Goal: Task Accomplishment & Management: Manage account settings

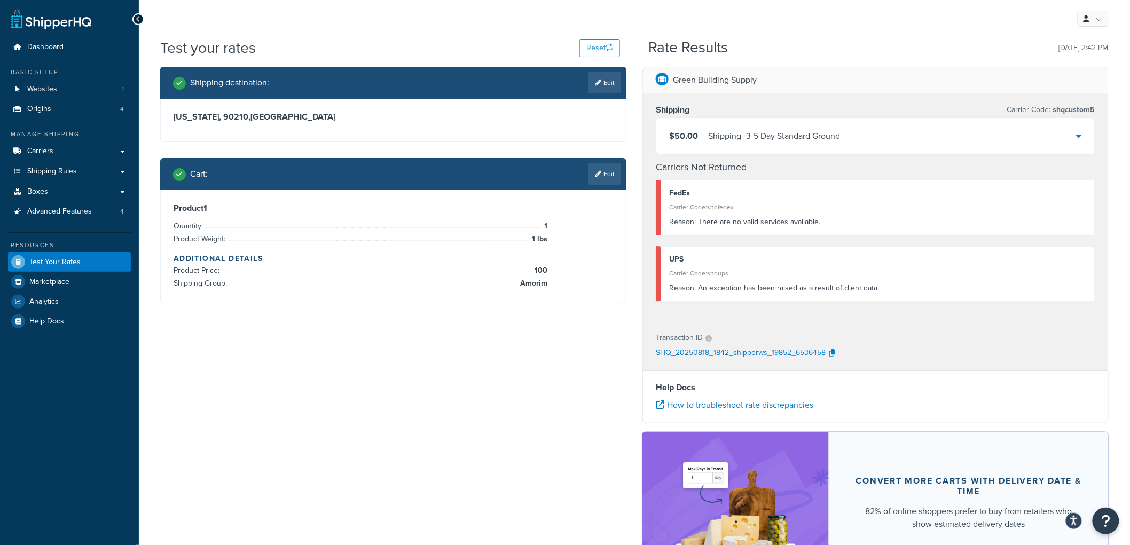
click at [535, 342] on div "Shipping destination : Edit Alabama, 90210 , United States Cart : Edit Product …" at bounding box center [634, 346] width 965 height 558
click at [636, 185] on div "Green Building Supply Shipping Carrier Code: shqcustom5 $50.00 Shipping - 3-5 D…" at bounding box center [876, 346] width 482 height 558
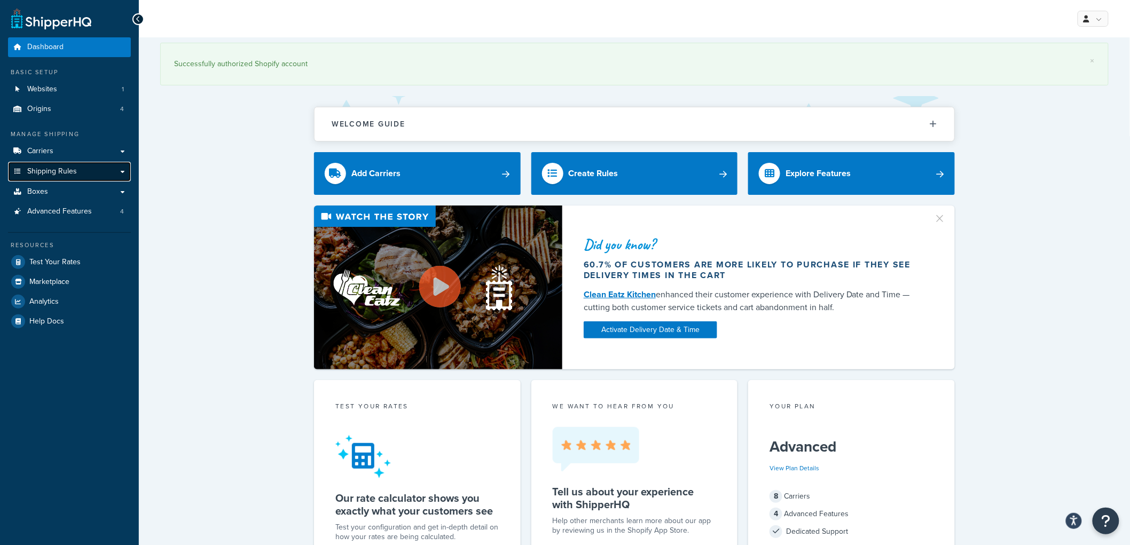
click at [60, 167] on span "Shipping Rules" at bounding box center [52, 171] width 50 height 9
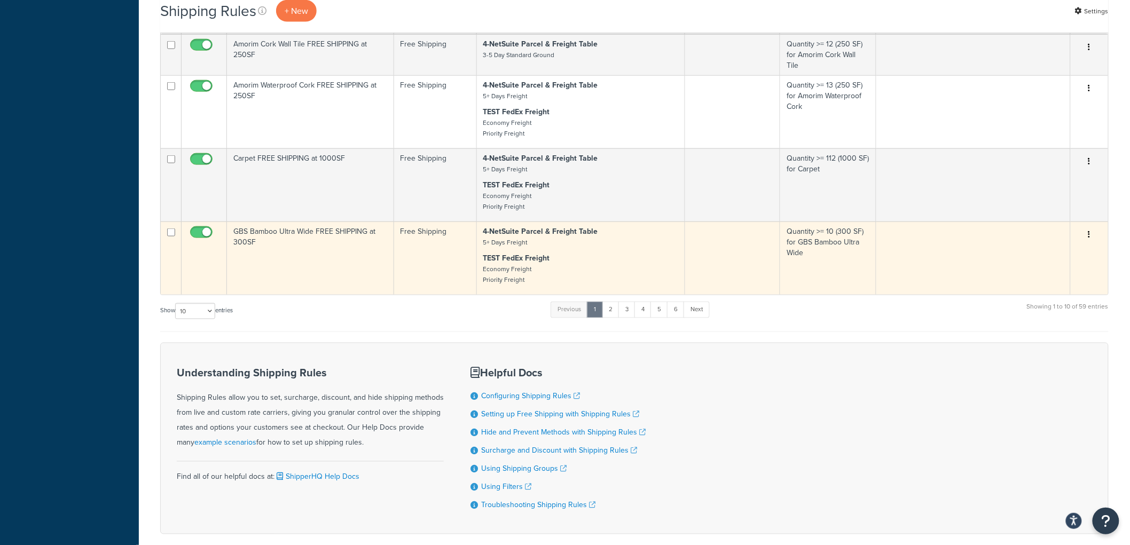
scroll to position [534, 0]
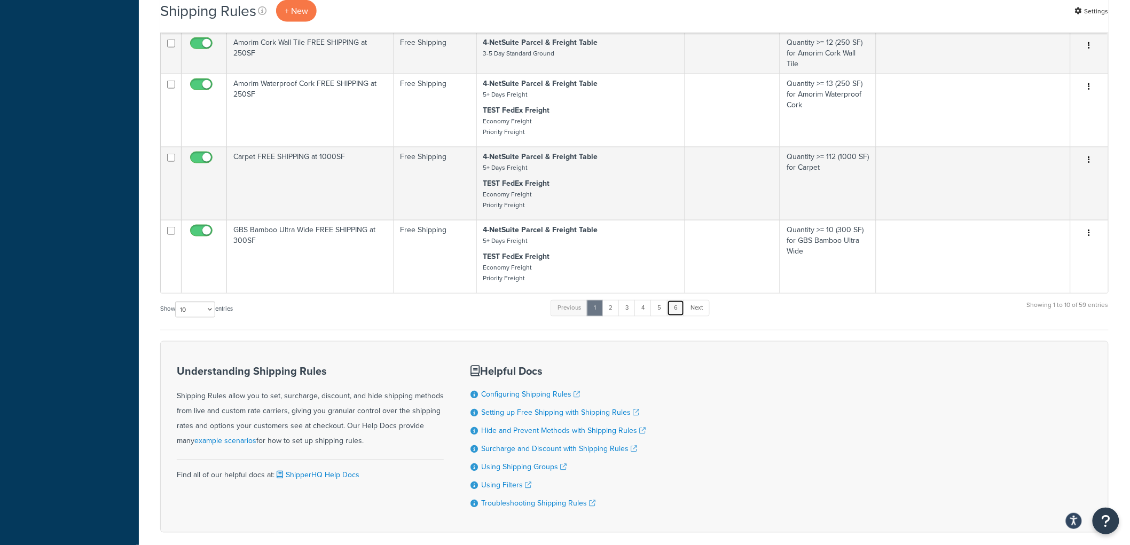
click at [678, 313] on link "6" at bounding box center [676, 308] width 18 height 16
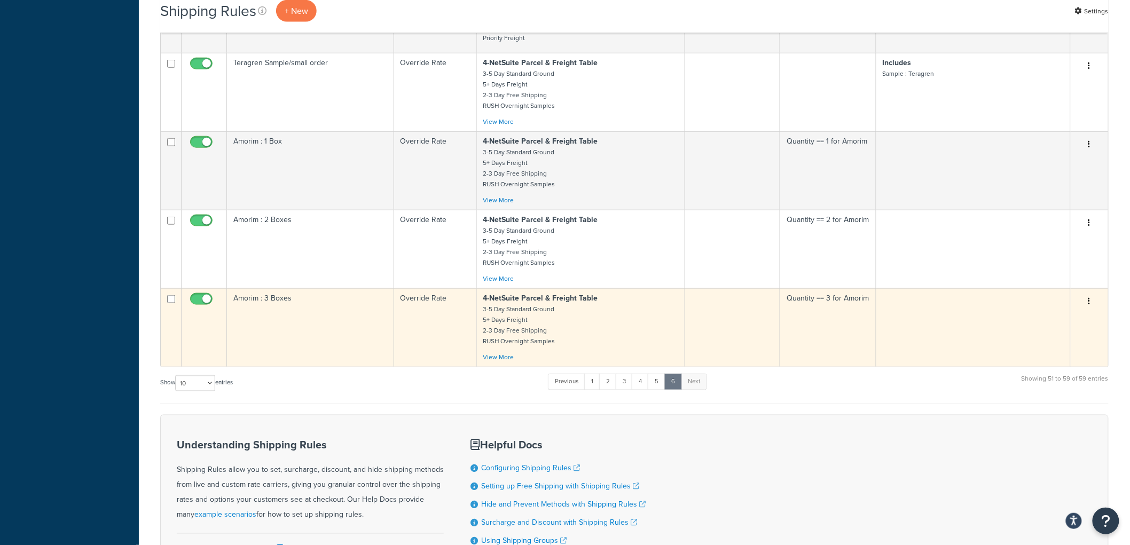
scroll to position [474, 0]
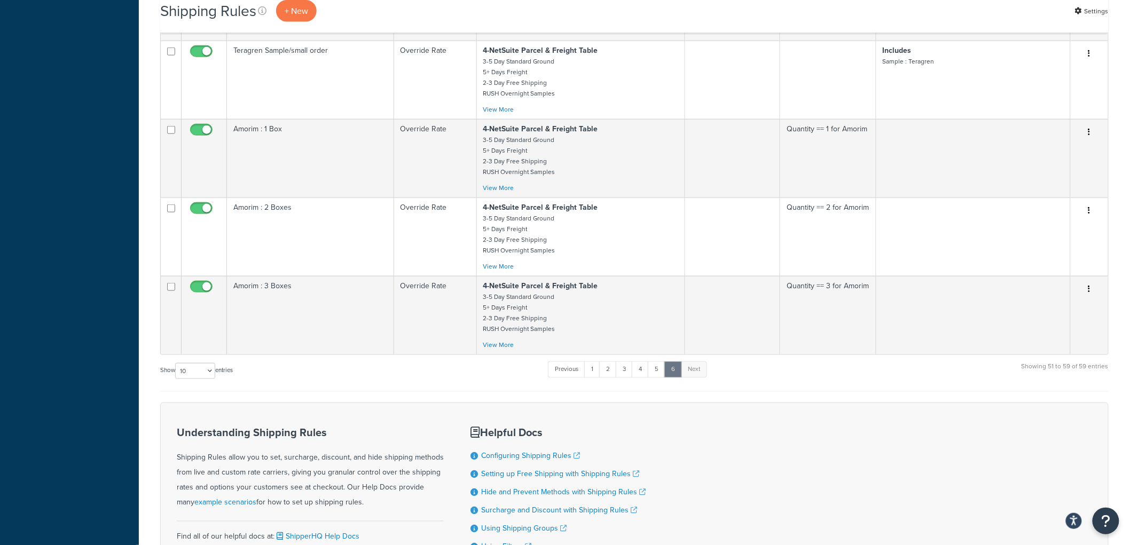
click at [656, 382] on ul "Previous 1 2 3 4 5 6 Next" at bounding box center [627, 372] width 159 height 21
click at [657, 378] on link "5" at bounding box center [657, 370] width 18 height 16
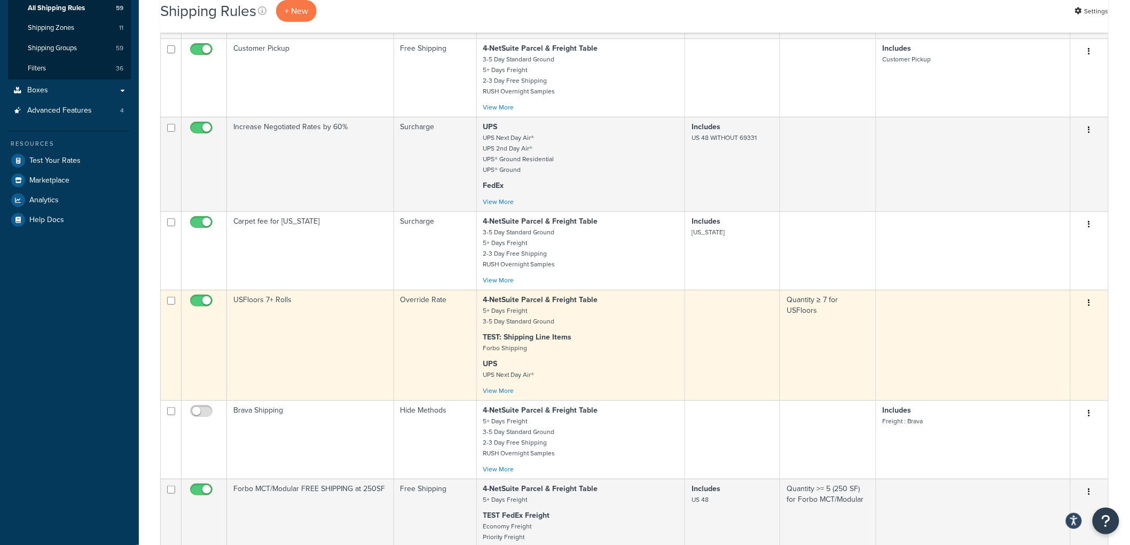
scroll to position [534, 0]
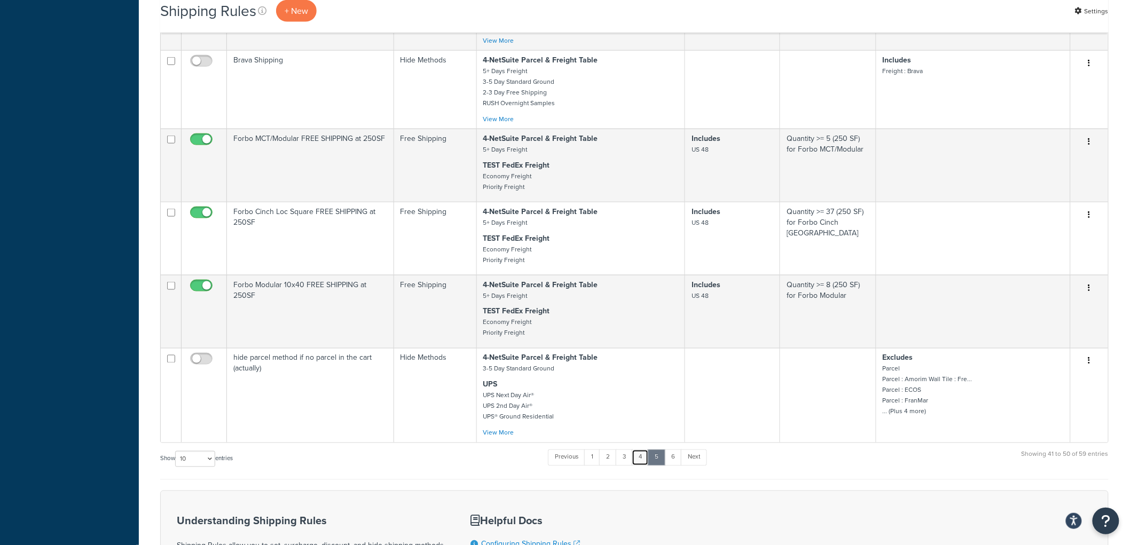
click at [640, 466] on link "4" at bounding box center [640, 458] width 17 height 16
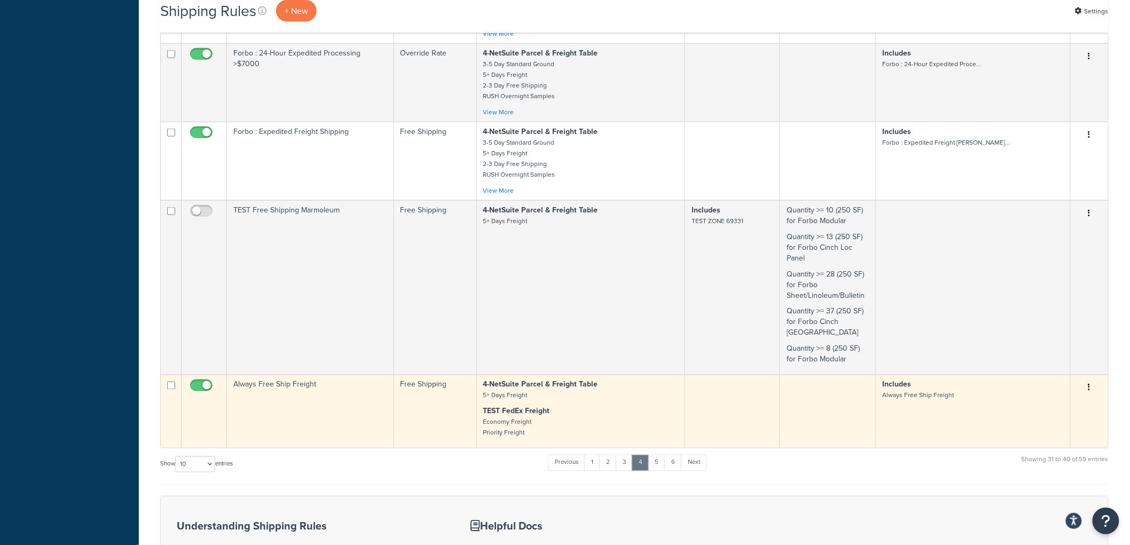
click at [357, 441] on td "Always Free Ship Freight" at bounding box center [310, 411] width 167 height 73
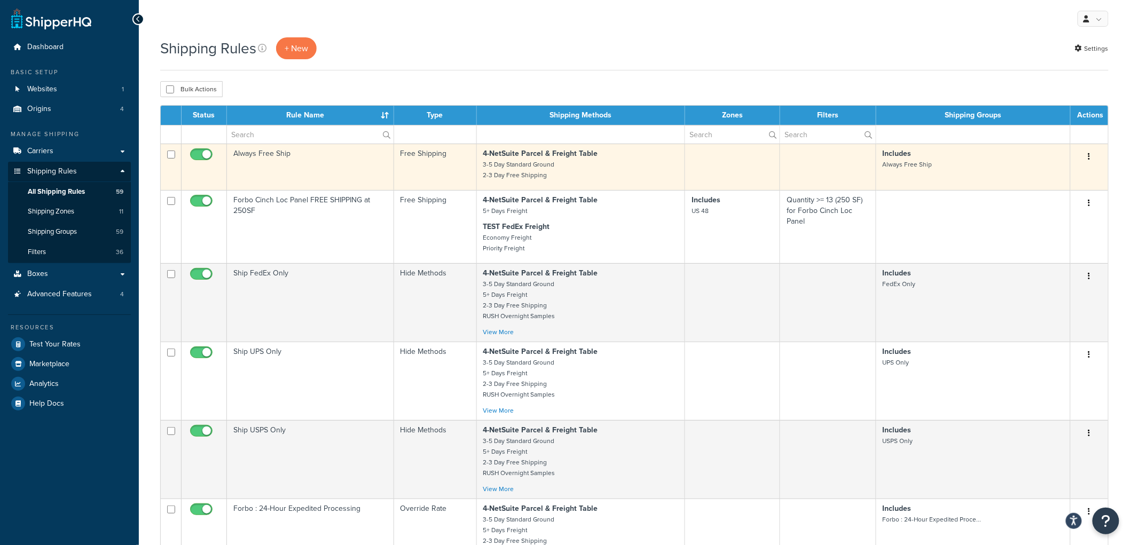
click at [366, 172] on td "Always Free Ship" at bounding box center [310, 167] width 167 height 46
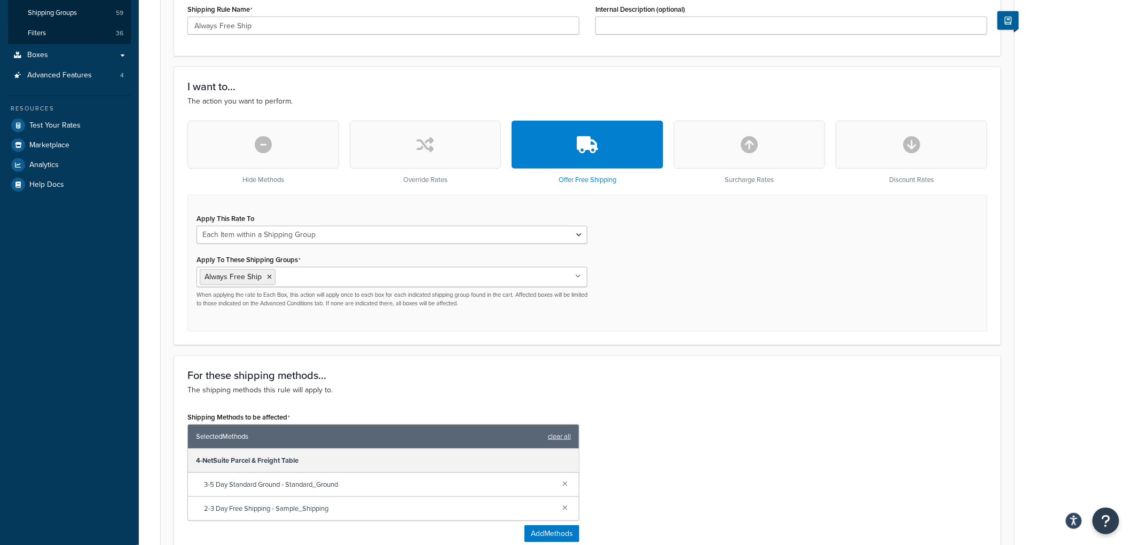
scroll to position [296, 0]
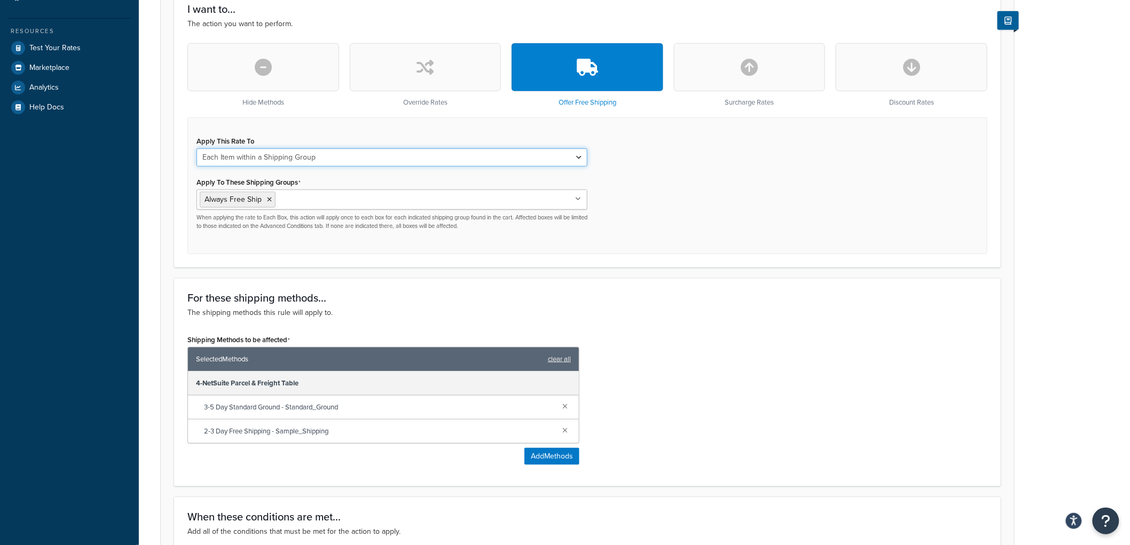
click at [392, 153] on select "Each Shipment in the Cart Each Origin in the Cart Each Shipping Group in the Ca…" at bounding box center [392, 157] width 391 height 18
click at [684, 195] on div "Apply This Rate To Each Shipment in the Cart Each Origin in the Cart Each Shipp…" at bounding box center [587, 186] width 800 height 137
click at [481, 156] on select "Each Shipment in the Cart Each Origin in the Cart Each Shipping Group in the Ca…" at bounding box center [392, 157] width 391 height 18
select select "CART"
click at [197, 148] on select "Each Shipment in the Cart Each Origin in the Cart Each Shipping Group in the Ca…" at bounding box center [392, 157] width 391 height 18
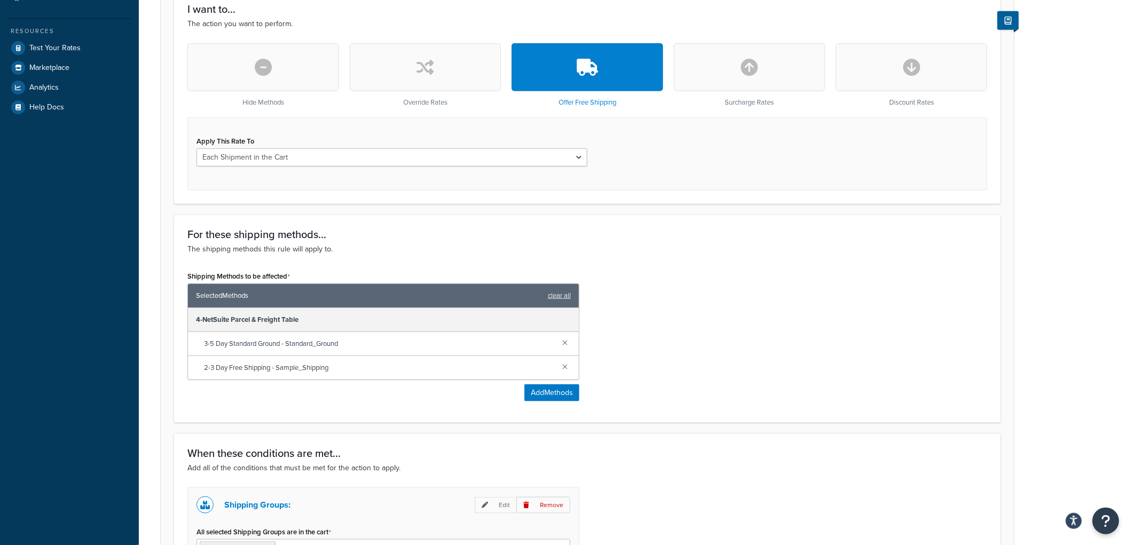
click at [628, 181] on div "Apply This Rate To Each Shipment in the Cart Each Origin in the Cart Each Shipp…" at bounding box center [587, 154] width 800 height 73
click at [376, 153] on select "Each Shipment in the Cart Each Origin in the Cart Each Shipping Group in the Ca…" at bounding box center [392, 157] width 391 height 18
click at [613, 166] on div "Apply This Rate To Each Shipment in the Cart Each Origin in the Cart Each Shipp…" at bounding box center [587, 154] width 800 height 73
click at [641, 182] on div "Apply This Rate To Each Shipment in the Cart Each Origin in the Cart Each Shipp…" at bounding box center [587, 154] width 800 height 73
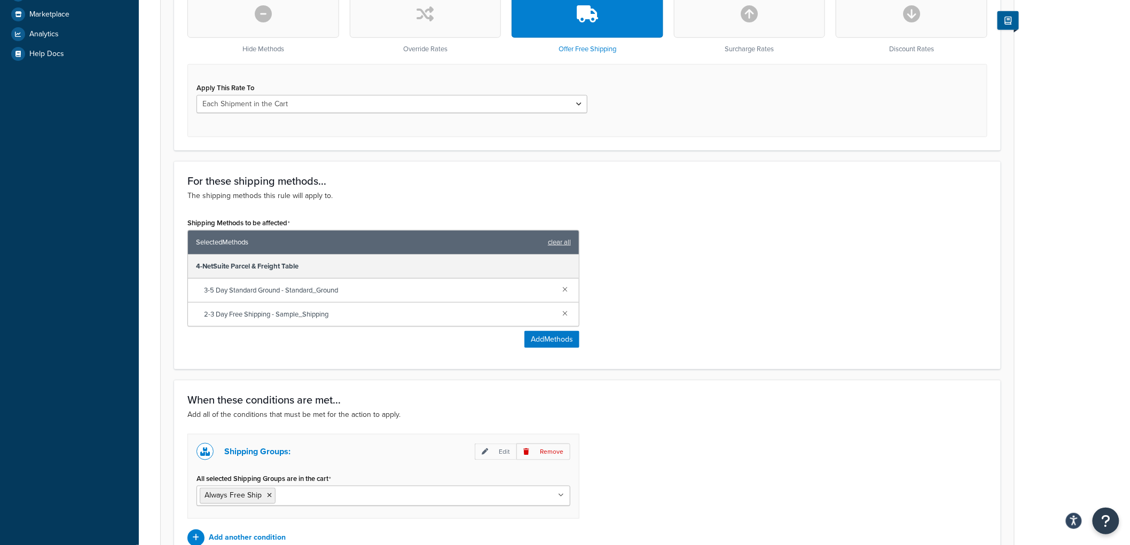
scroll to position [415, 0]
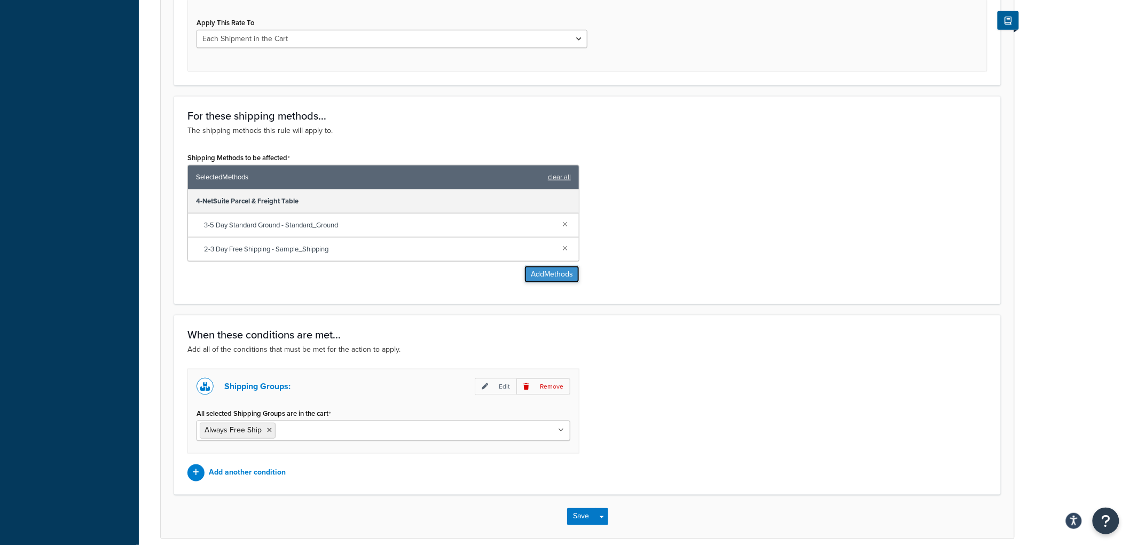
click at [552, 275] on button "Add Methods" at bounding box center [552, 274] width 55 height 17
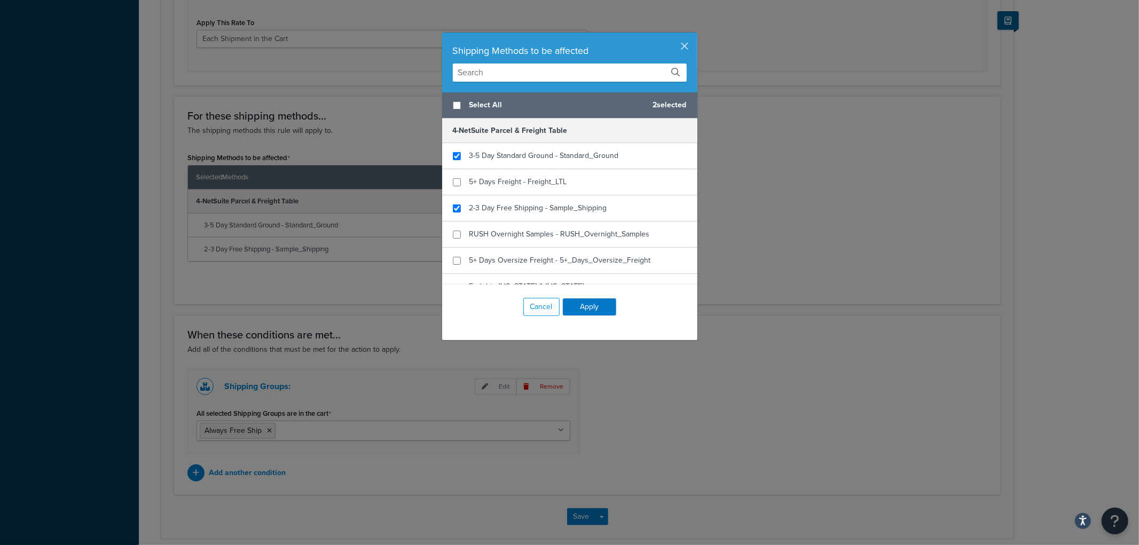
click at [468, 116] on div "Select All 2 selected" at bounding box center [569, 105] width 255 height 26
checkbox input "true"
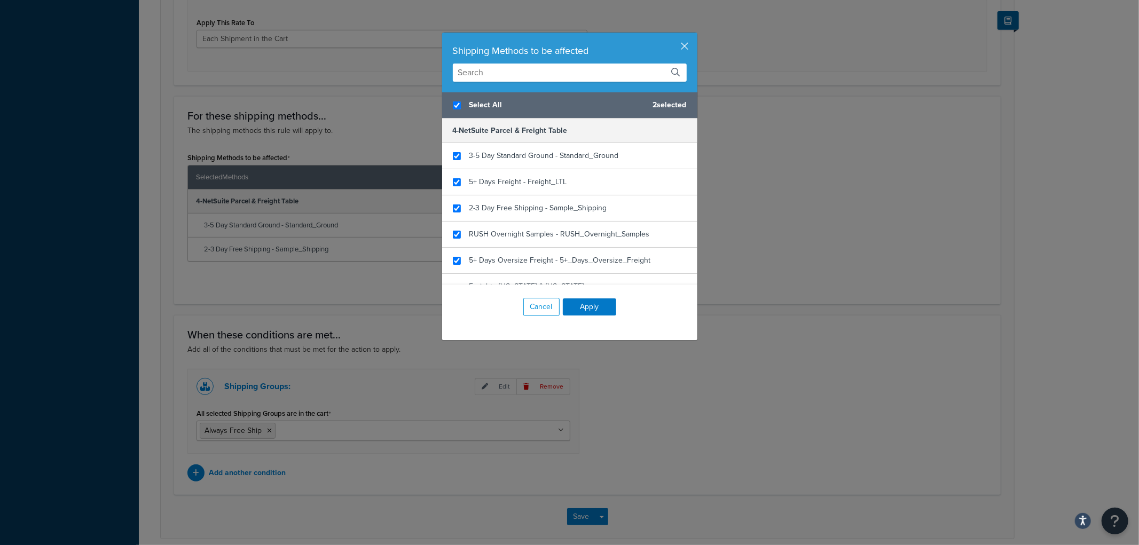
checkbox input "true"
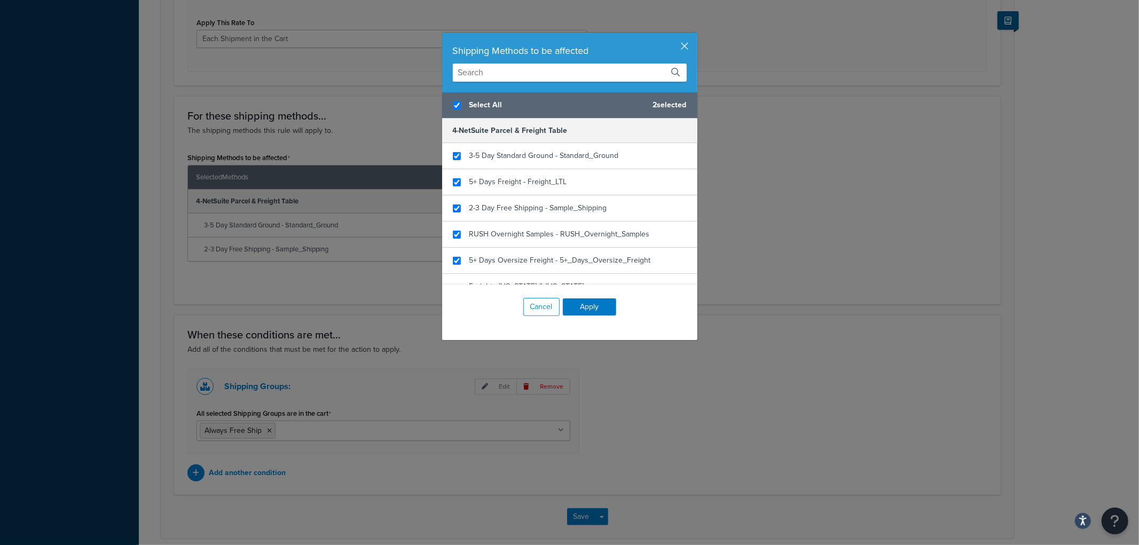
checkbox input "true"
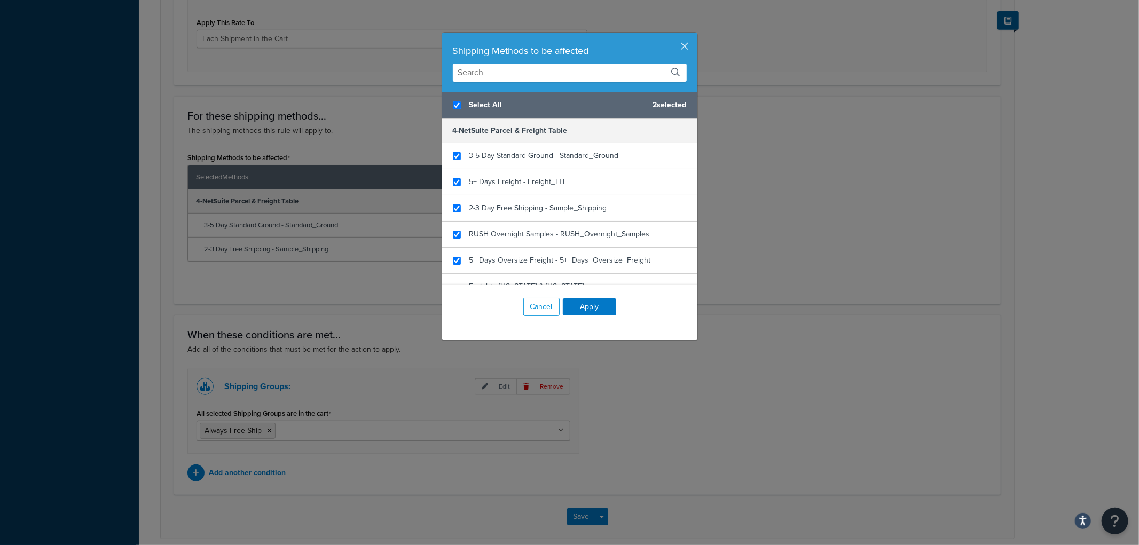
checkbox input "true"
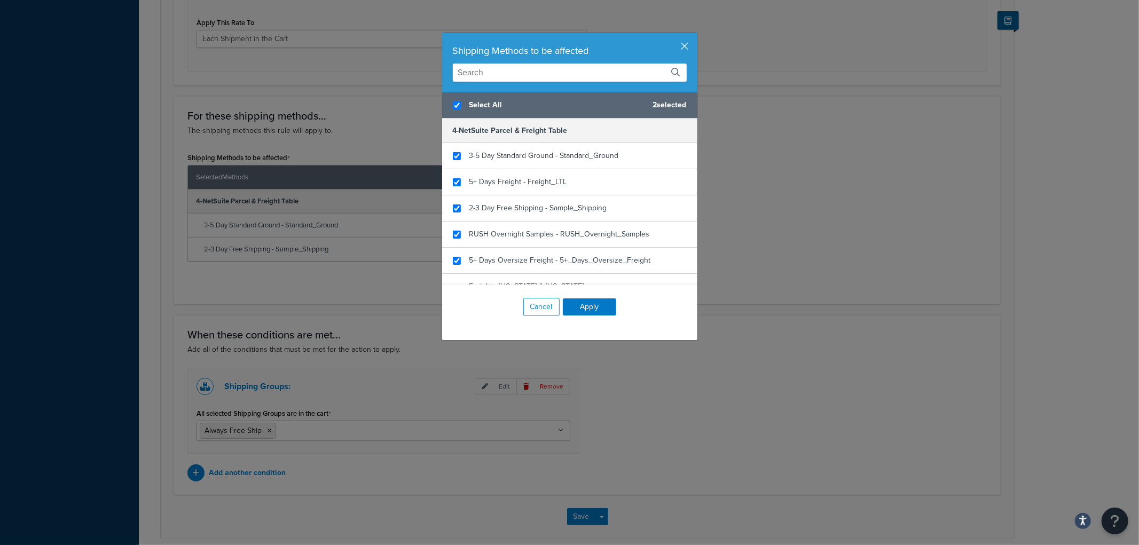
checkbox input "true"
click at [586, 303] on button "Apply" at bounding box center [589, 307] width 53 height 17
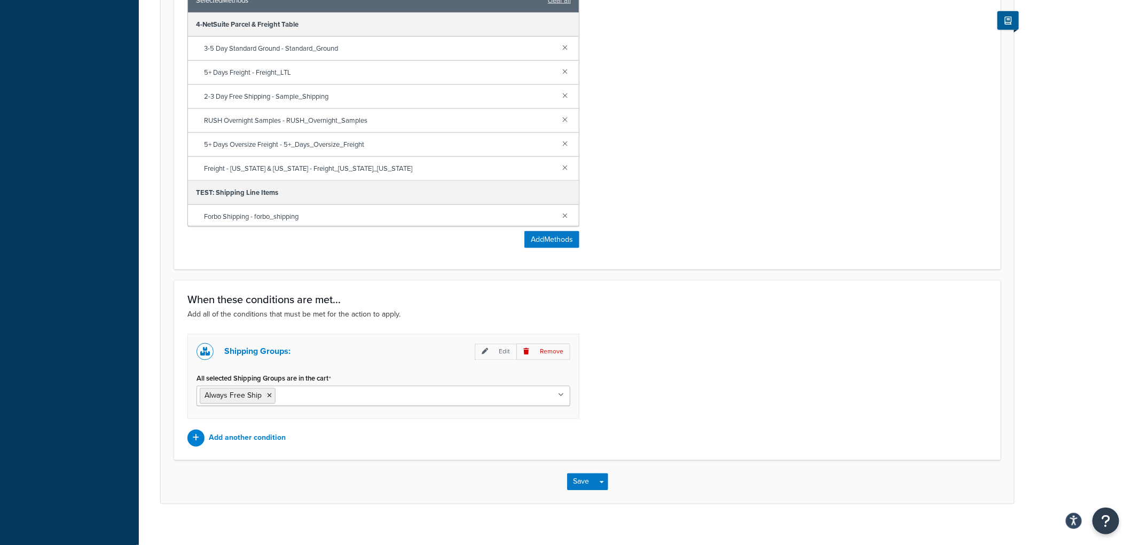
scroll to position [606, 0]
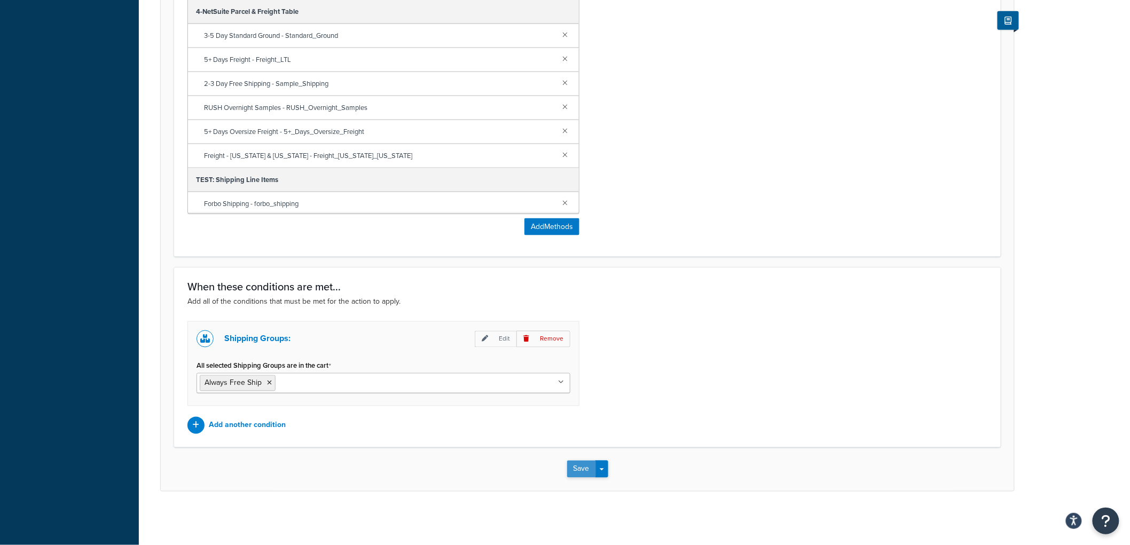
click at [590, 467] on button "Save" at bounding box center [581, 469] width 29 height 17
